Goal: Find contact information: Find contact information

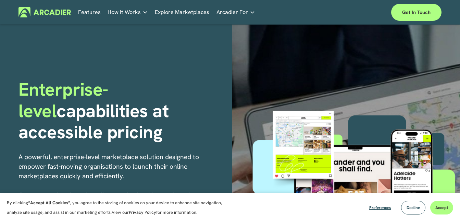
drag, startPoint x: 0, startPoint y: 0, endPoint x: 223, endPoint y: 70, distance: 234.1
click at [223, 70] on div "Enterprise-level capabilities at accessible pricing A powerful, enterprise-leve…" at bounding box center [230, 186] width 460 height 323
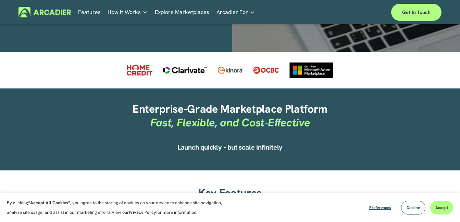
scroll to position [101, 0]
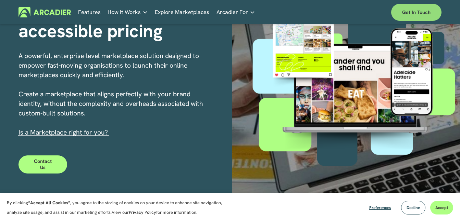
click at [402, 7] on link "Get in touch" at bounding box center [416, 12] width 50 height 17
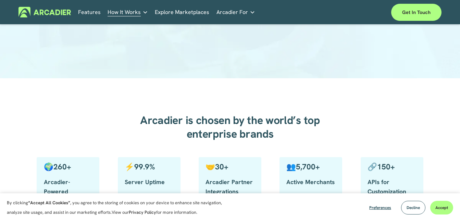
scroll to position [27, 0]
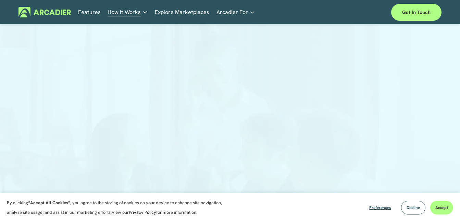
scroll to position [22, 0]
click at [383, 123] on div at bounding box center [230, 144] width 460 height 270
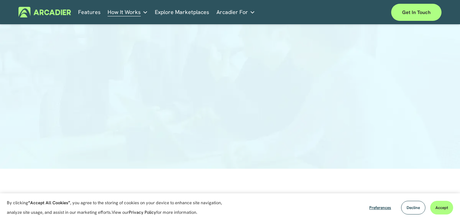
scroll to position [132, 0]
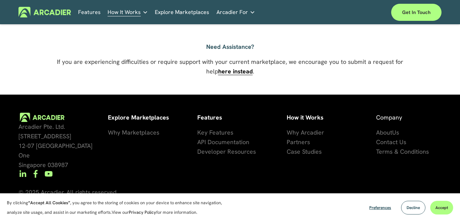
click at [396, 141] on div "Arcadier Pte. Ltd. 7 Temasek Boulevard 12-07 Suntec Tower One Singapore 038987 …" at bounding box center [230, 160] width 460 height 130
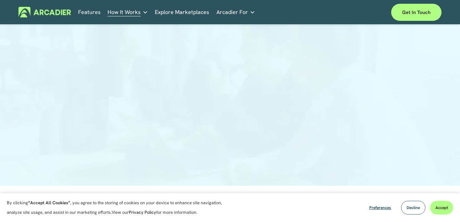
scroll to position [0, 0]
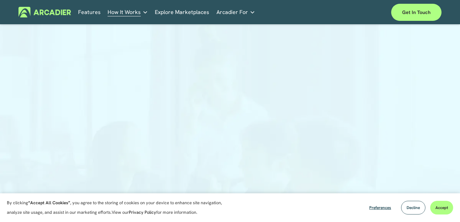
click at [388, 139] on div at bounding box center [230, 166] width 460 height 270
click at [112, 195] on section "By clicking “Accept All Cookies” , you agree to the storing of cookies on your …" at bounding box center [230, 208] width 460 height 29
click at [395, 76] on div at bounding box center [230, 153] width 460 height 245
click at [421, 8] on link "Get in touch" at bounding box center [416, 12] width 50 height 17
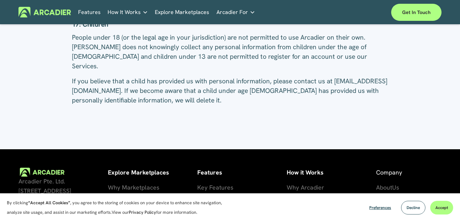
scroll to position [3022, 0]
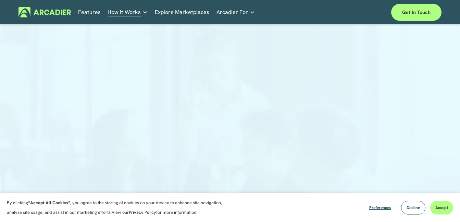
drag, startPoint x: 181, startPoint y: 19, endPoint x: 178, endPoint y: 13, distance: 7.1
click at [178, 13] on div "Features How It Works Why Arcadier" at bounding box center [229, 12] width 423 height 17
click at [178, 13] on link "Explore Marketplaces" at bounding box center [182, 12] width 54 height 11
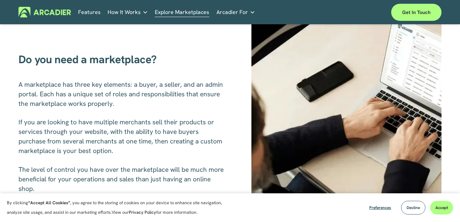
scroll to position [60, 0]
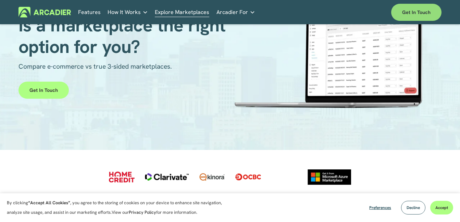
click at [409, 11] on link "Get in touch" at bounding box center [416, 12] width 50 height 17
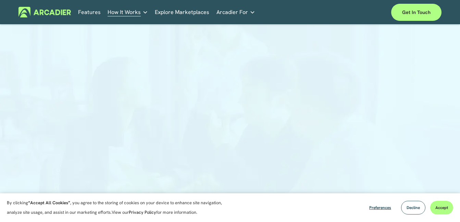
scroll to position [55, 0]
click at [415, 211] on button "Decline" at bounding box center [413, 208] width 24 height 14
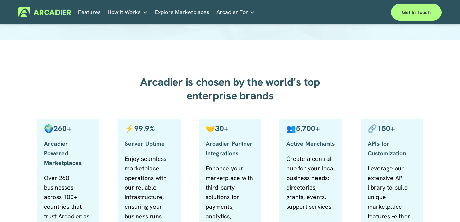
scroll to position [66, 0]
